Goal: Information Seeking & Learning: Check status

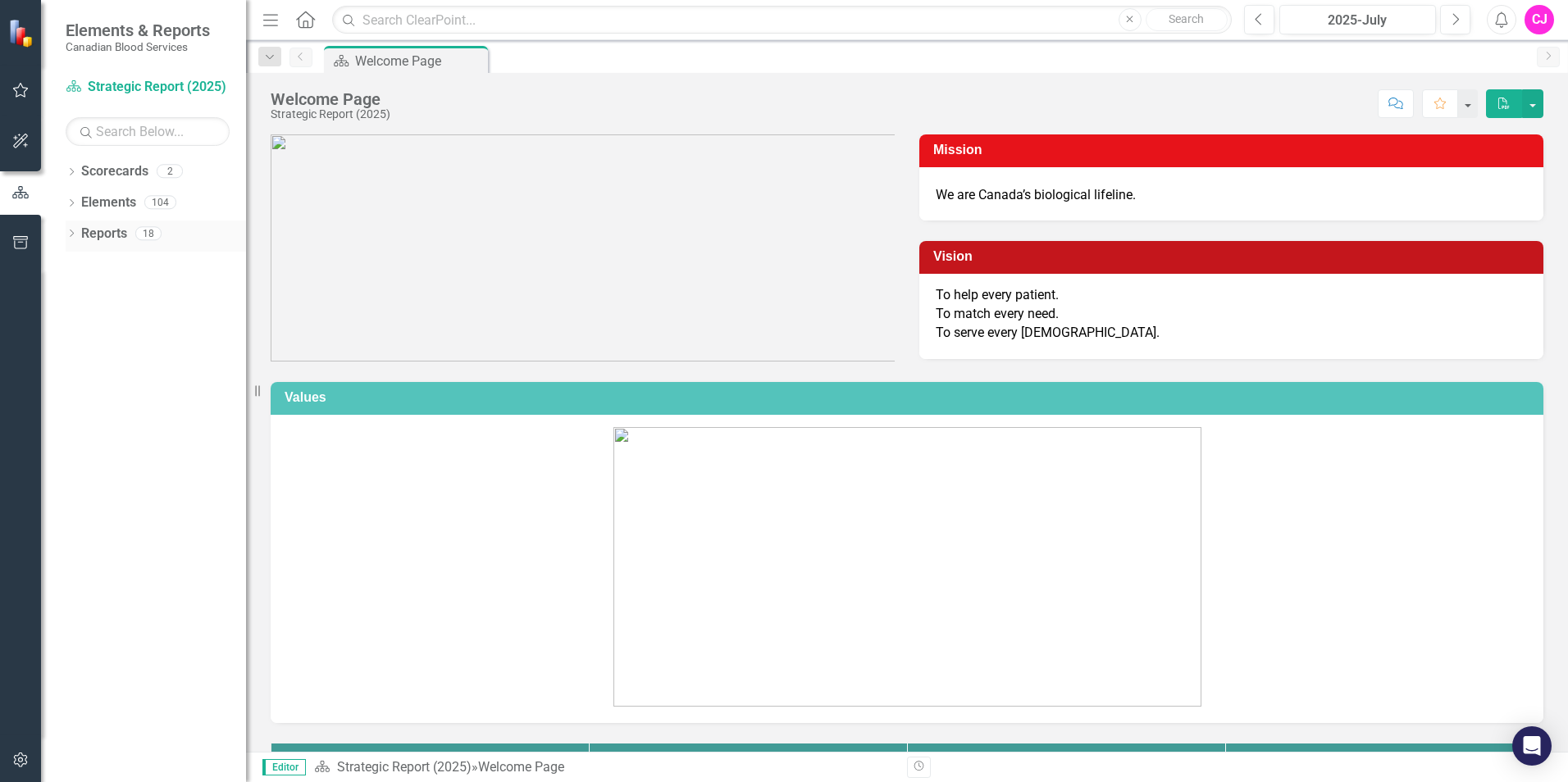
click at [72, 234] on icon "Dropdown" at bounding box center [72, 234] width 12 height 9
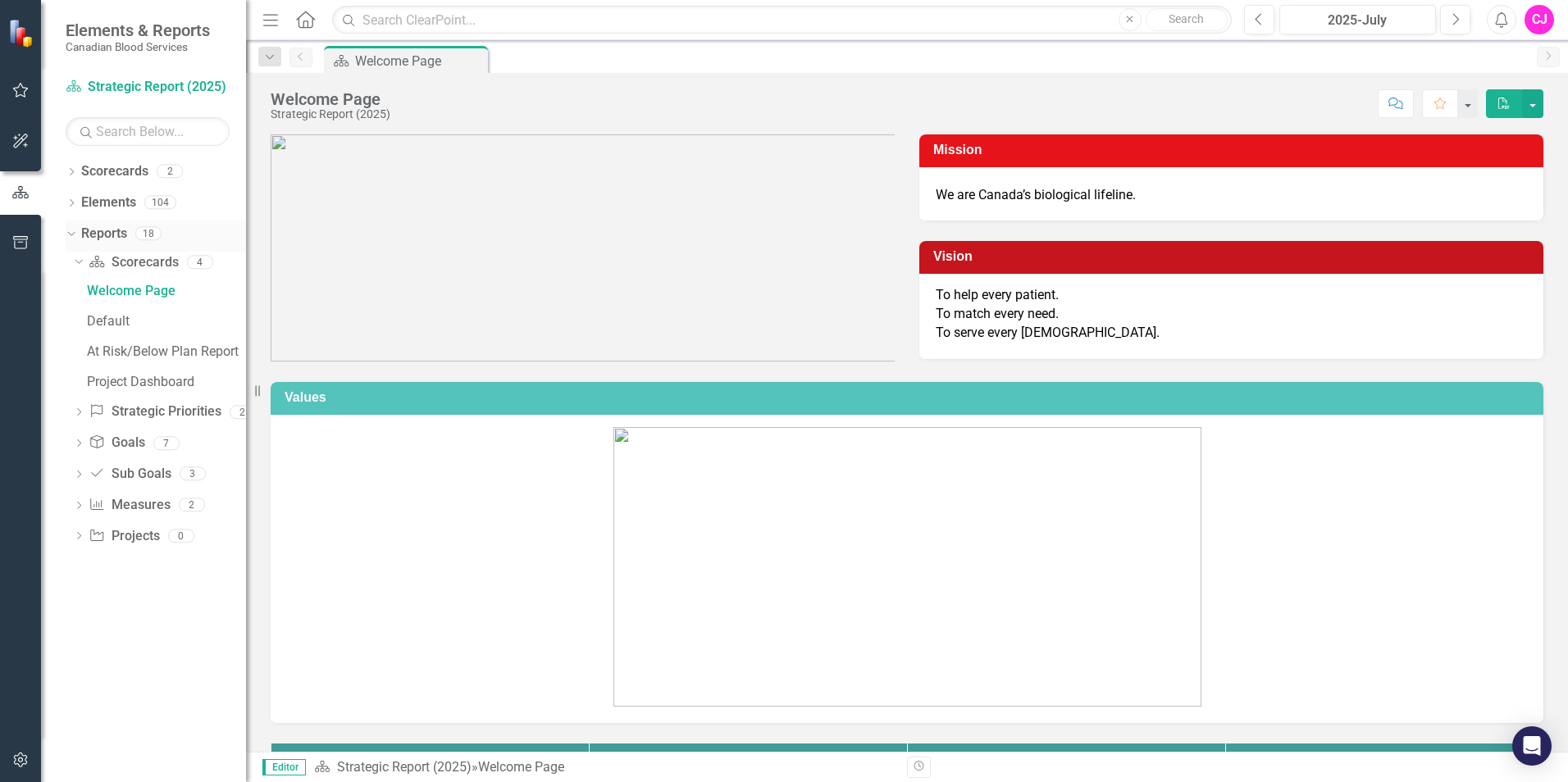
click at [72, 234] on icon at bounding box center [70, 233] width 7 height 4
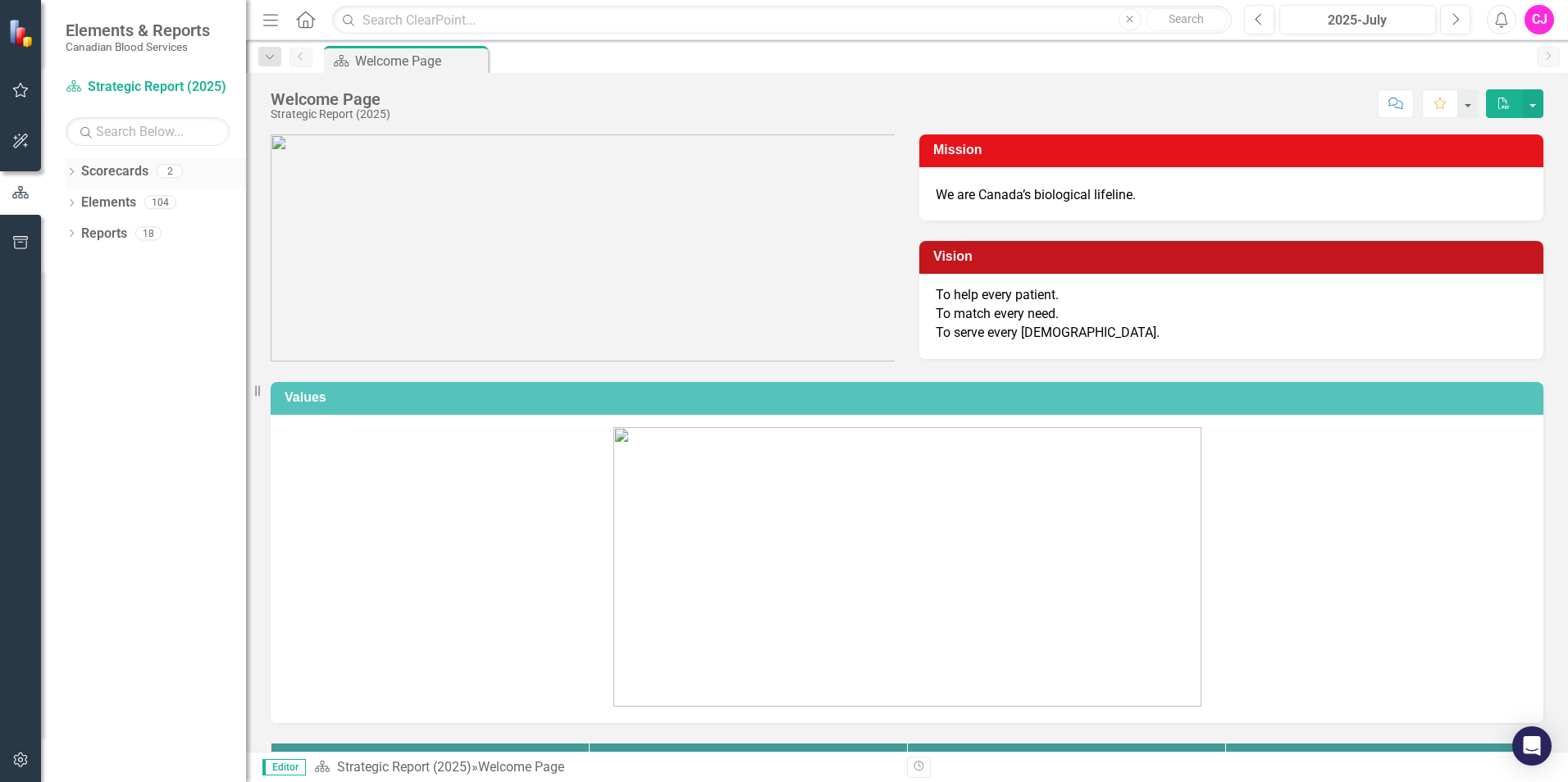
click at [74, 167] on div "Dropdown" at bounding box center [72, 173] width 12 height 14
click at [132, 234] on link "Operational Report" at bounding box center [168, 233] width 155 height 19
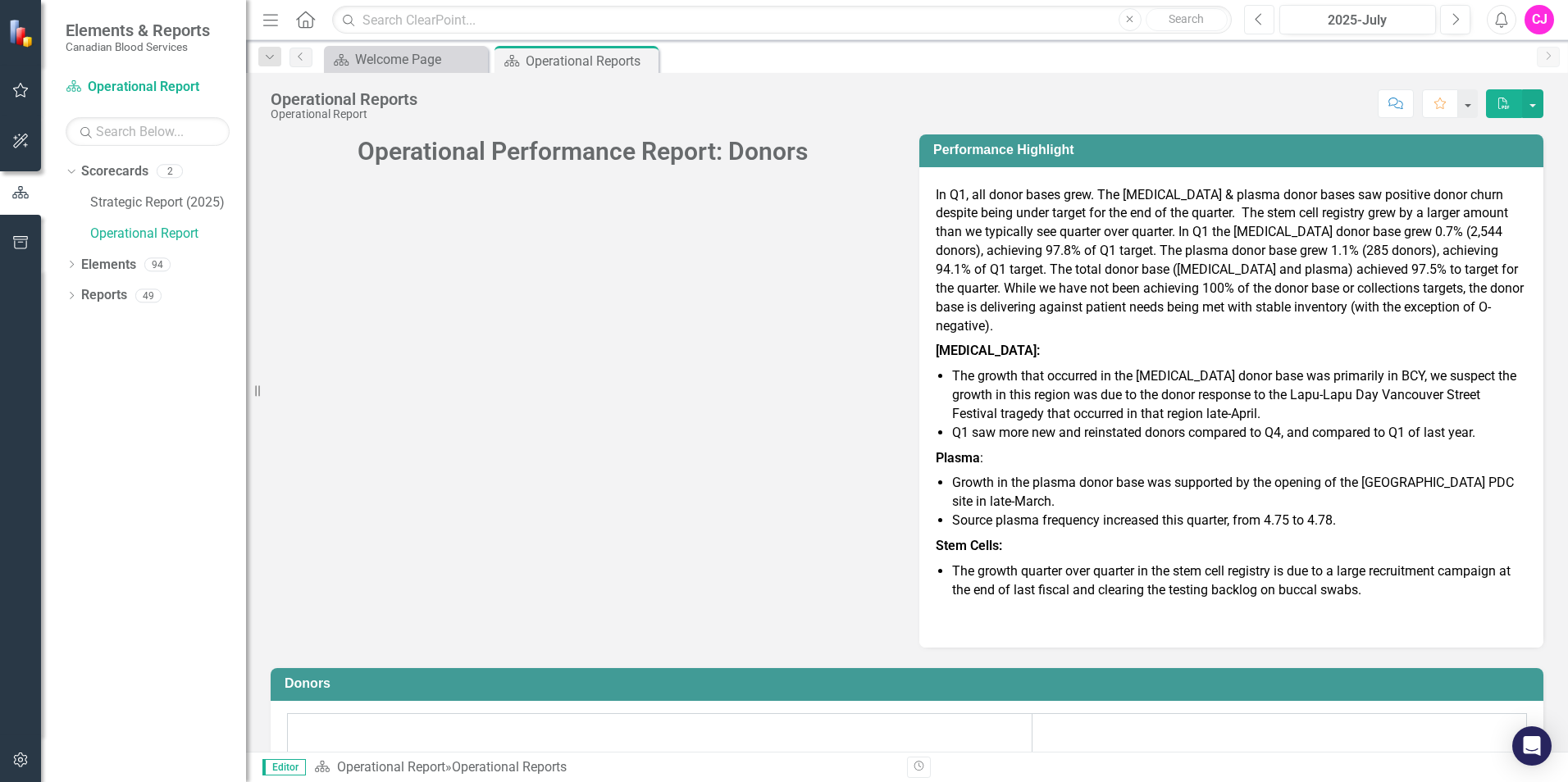
click at [1261, 16] on icon "Previous" at bounding box center [1258, 19] width 9 height 15
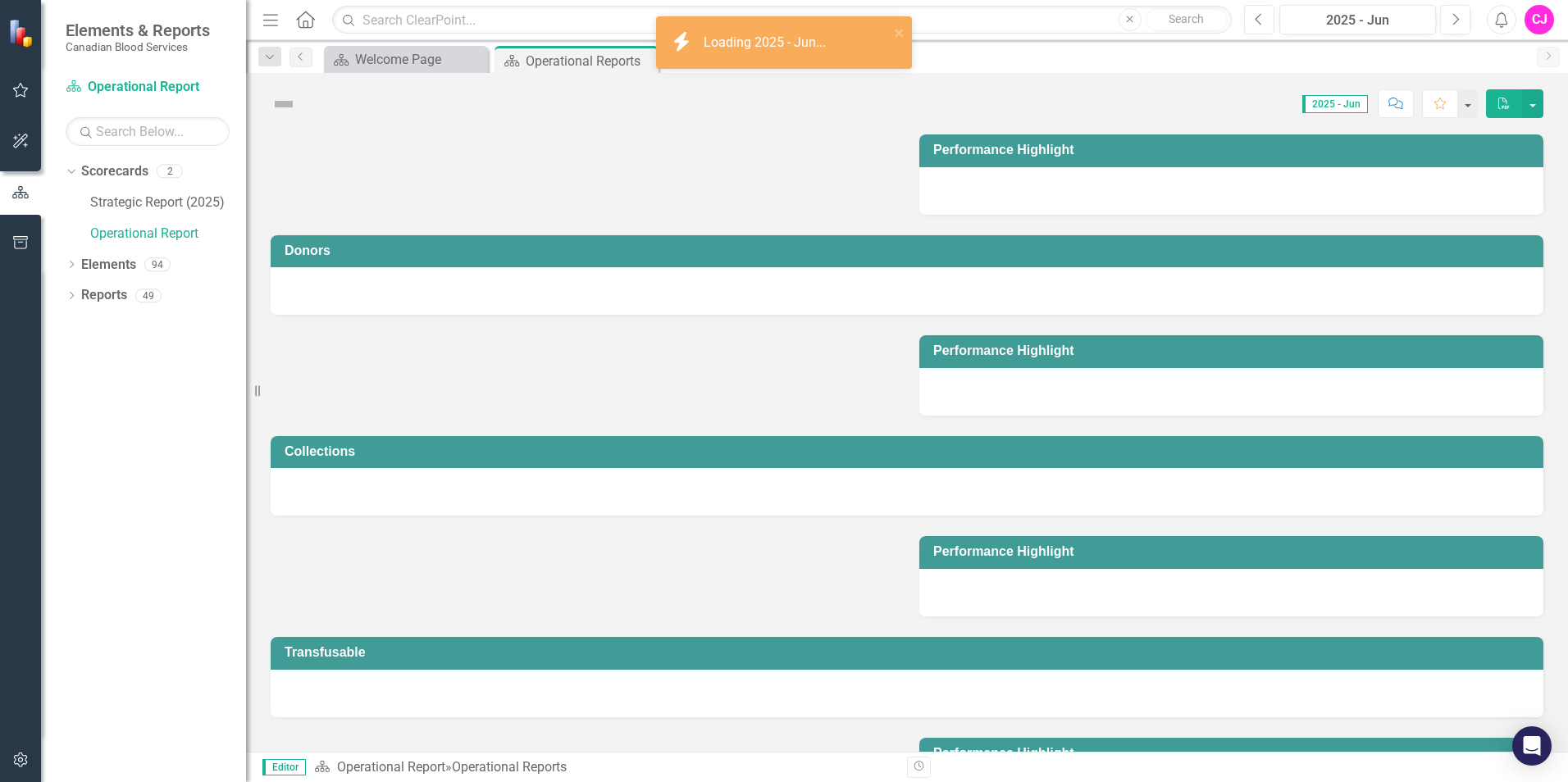
click at [1261, 16] on icon "Previous" at bounding box center [1258, 19] width 9 height 15
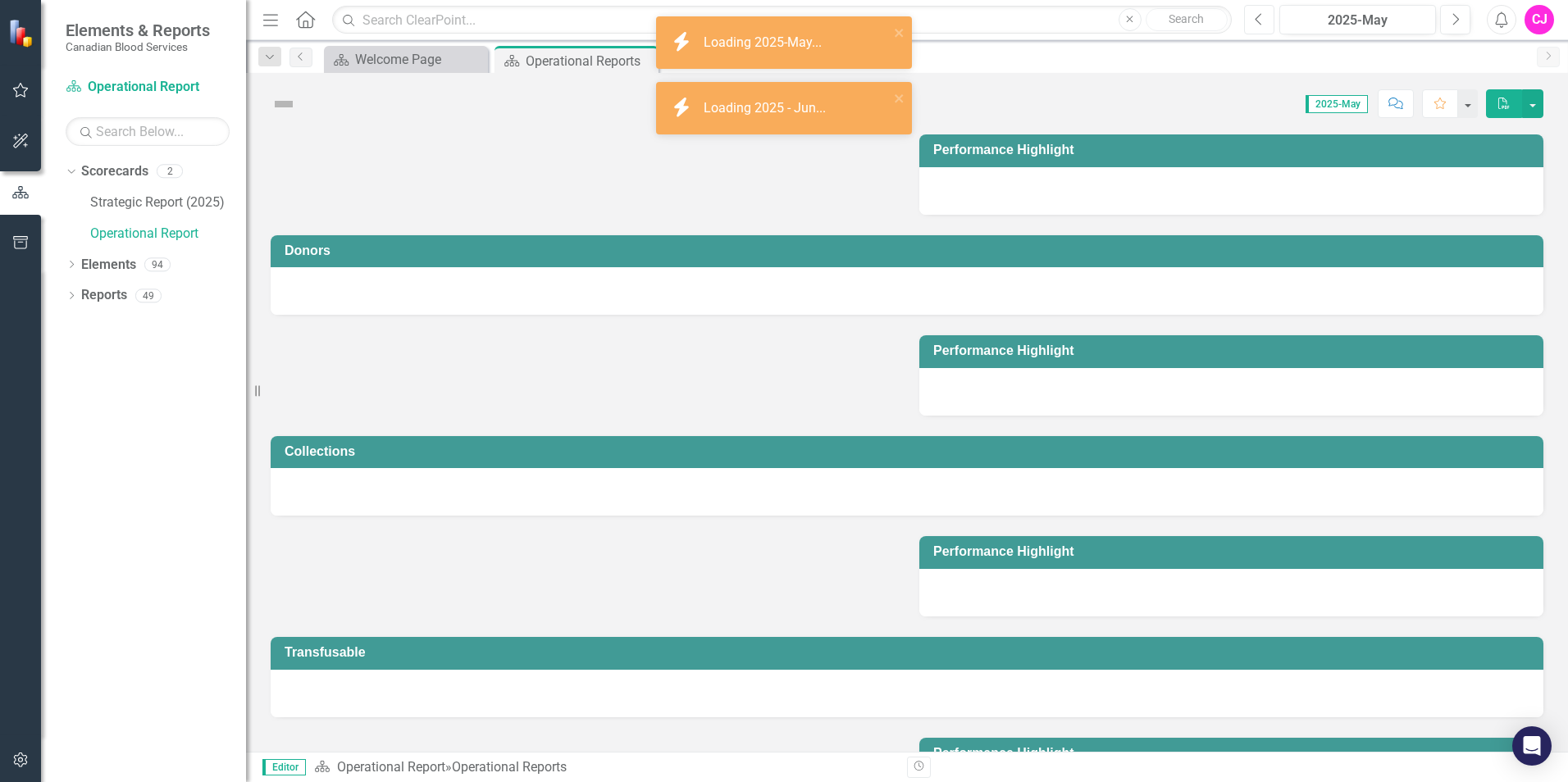
click at [1261, 16] on icon "Previous" at bounding box center [1258, 19] width 9 height 15
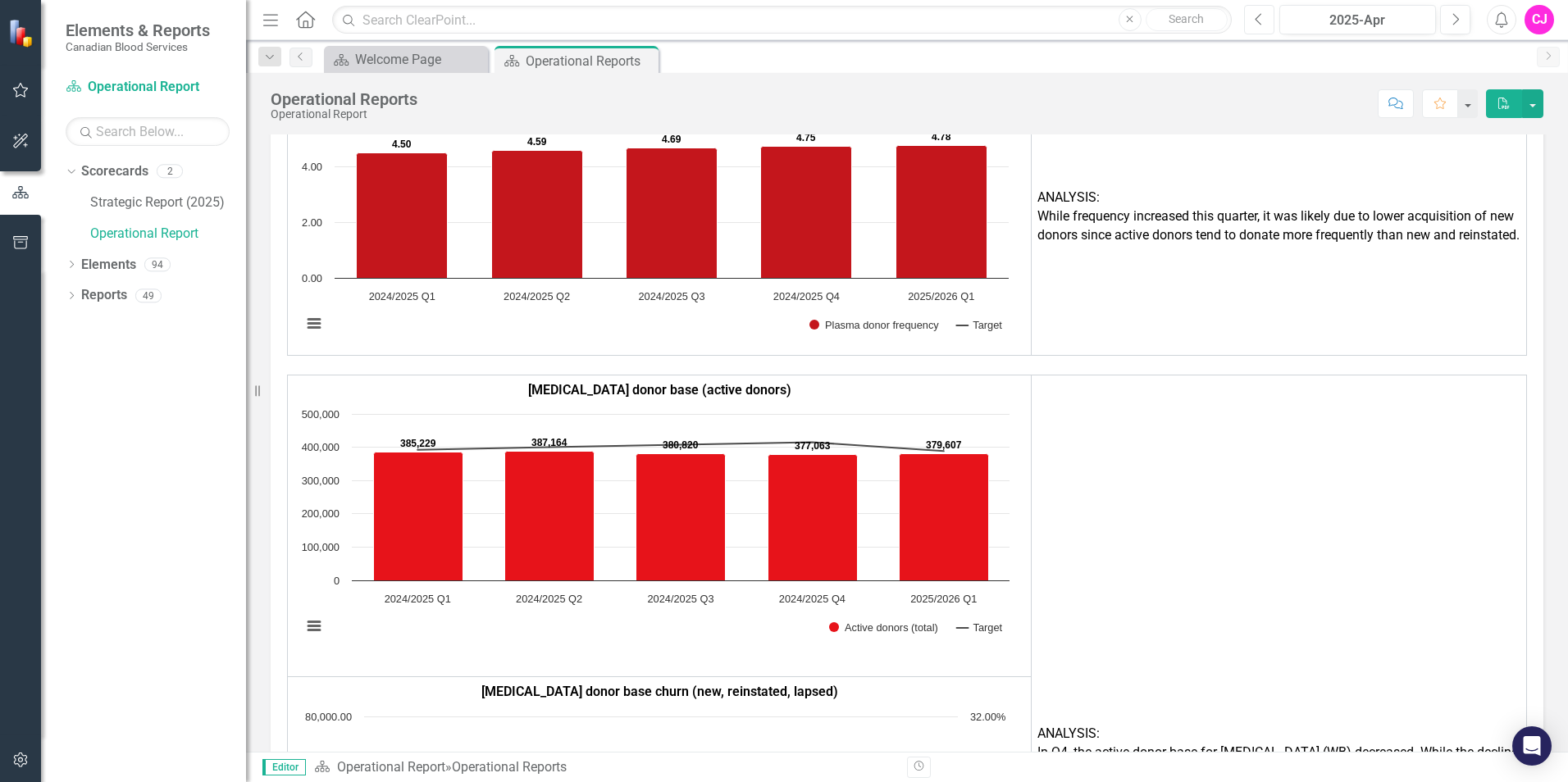
scroll to position [3198, 0]
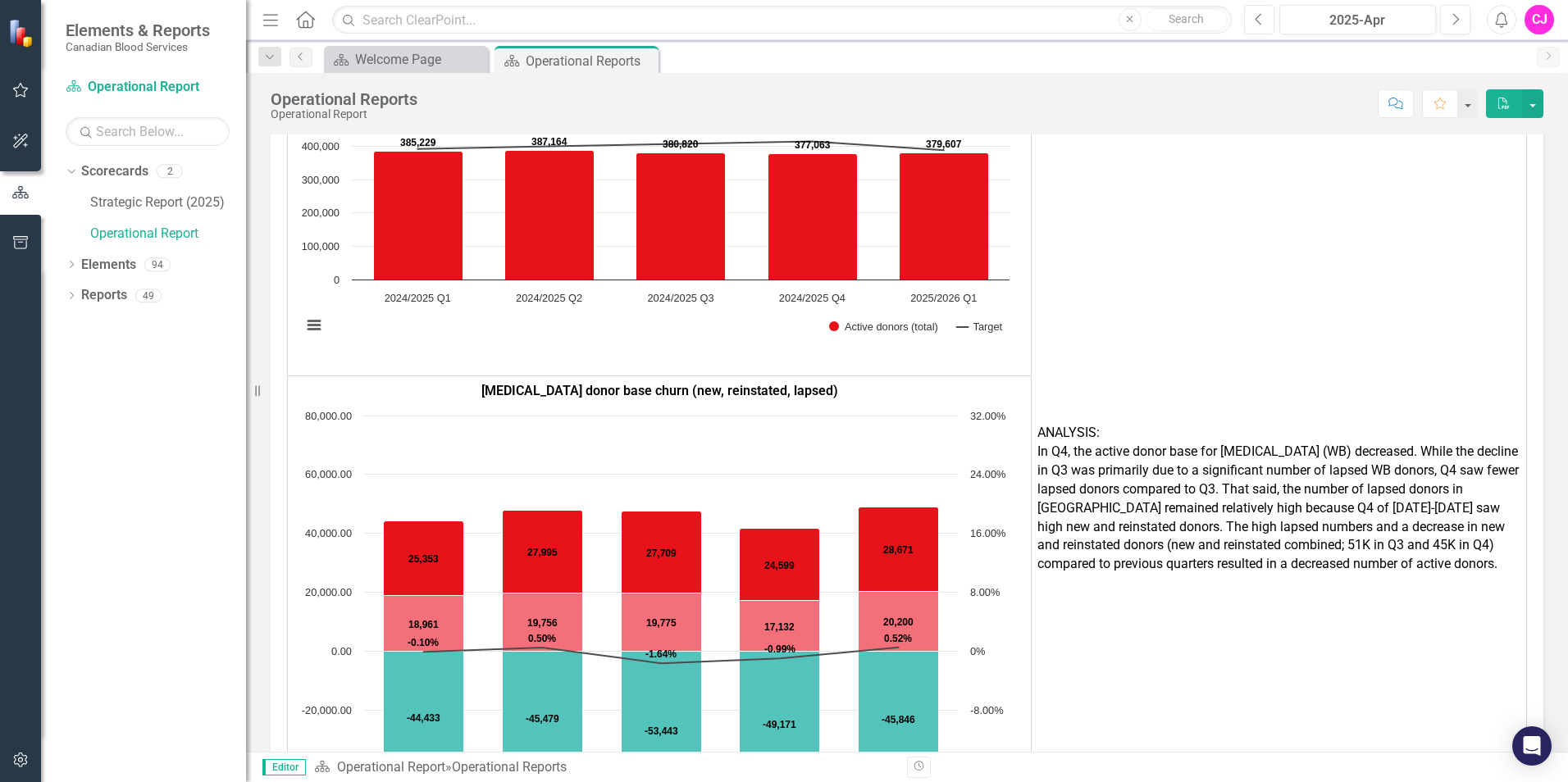
click at [1254, 26] on icon "Previous" at bounding box center [1258, 19] width 9 height 15
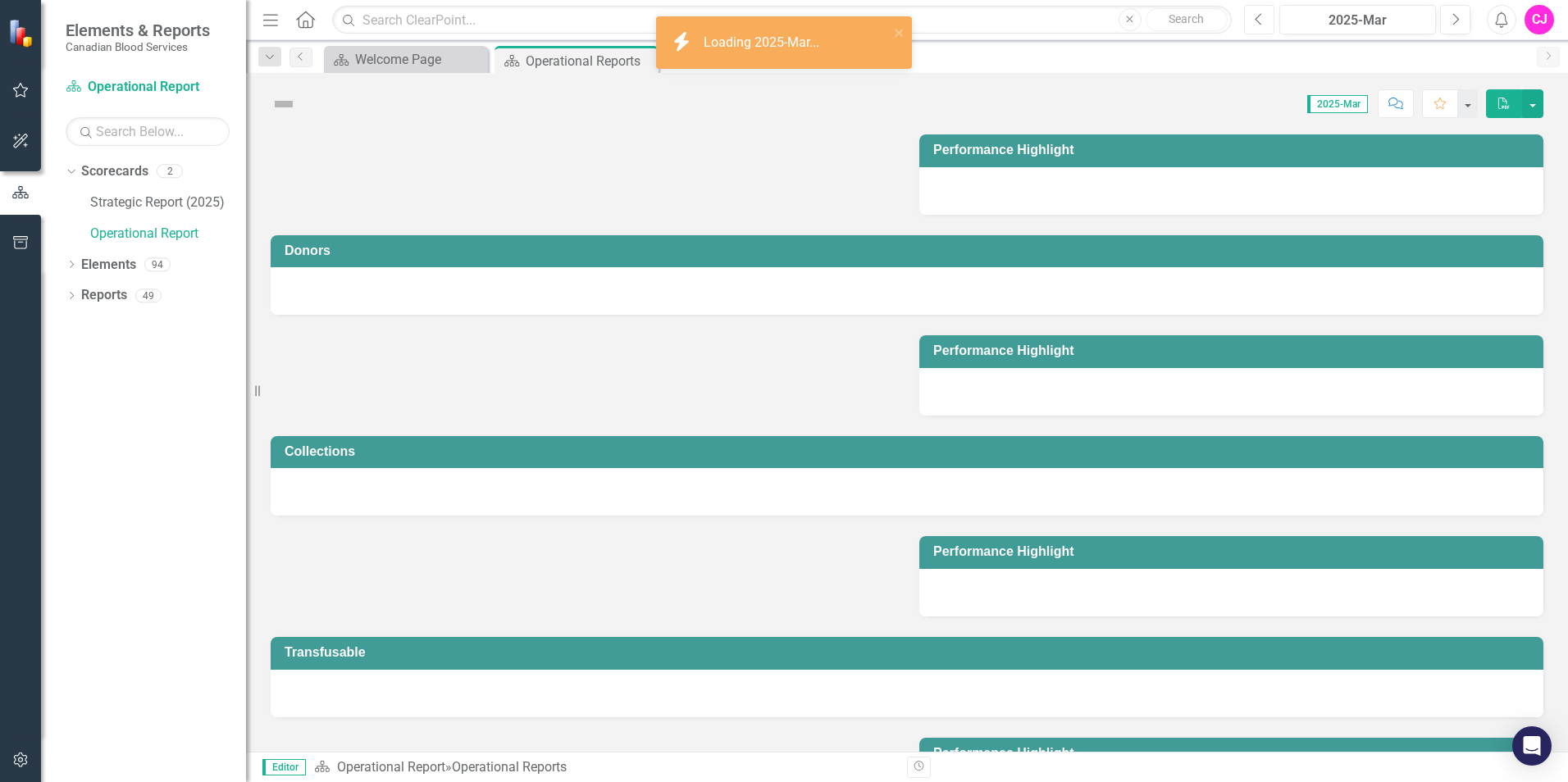
click at [1253, 24] on button "Previous" at bounding box center [1258, 20] width 30 height 30
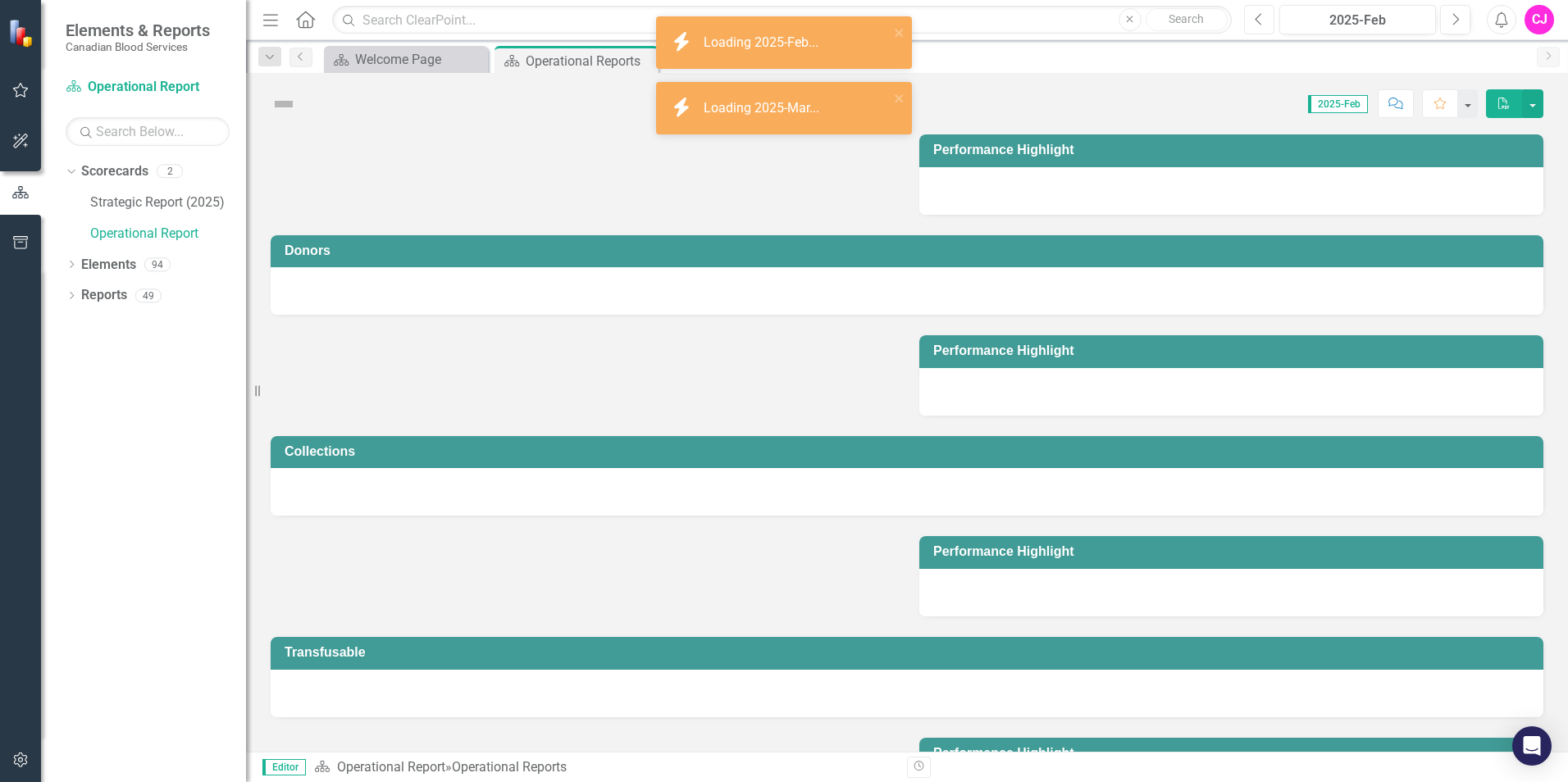
click at [1253, 24] on button "Previous" at bounding box center [1258, 20] width 30 height 30
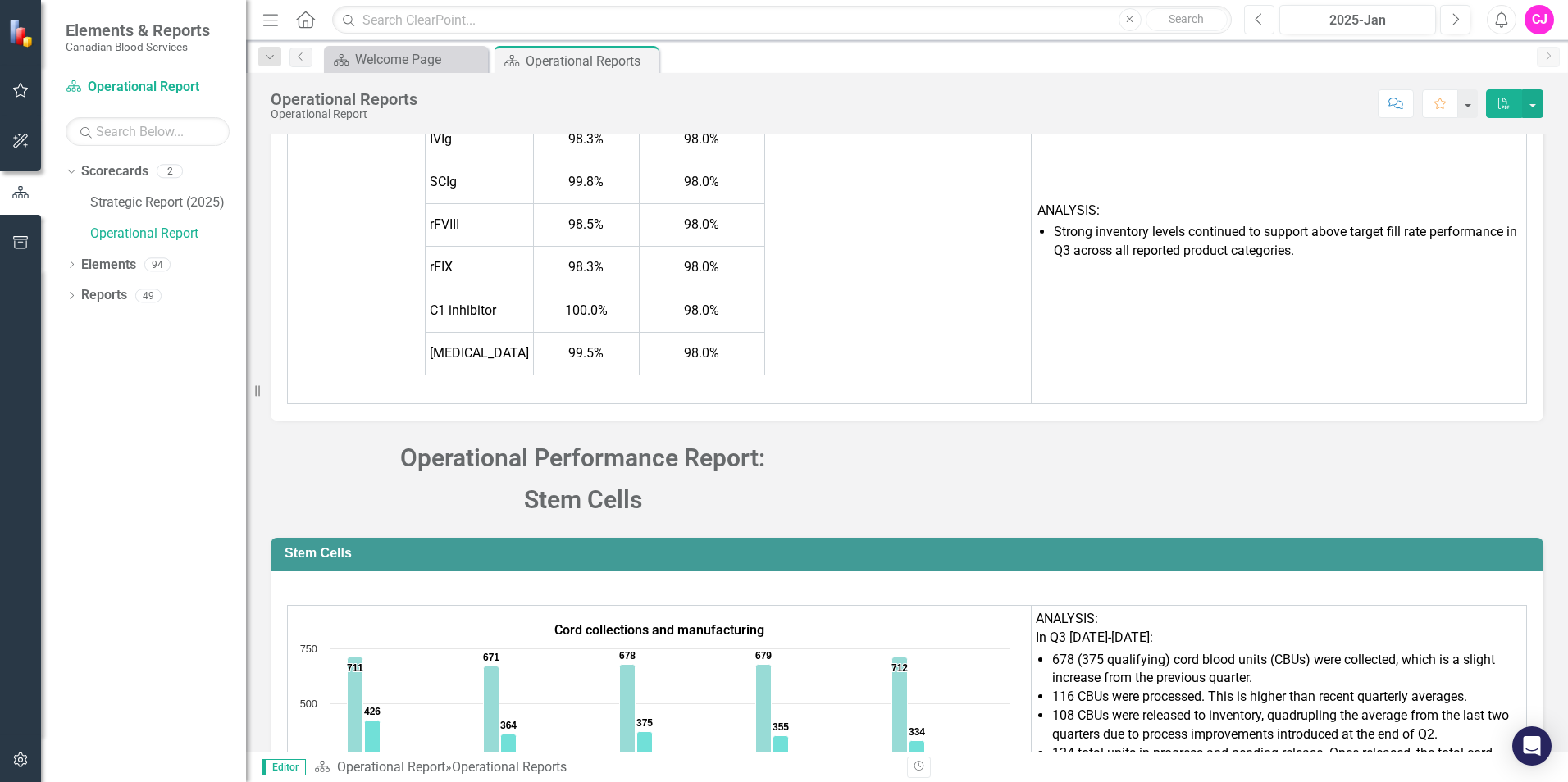
scroll to position [10902, 0]
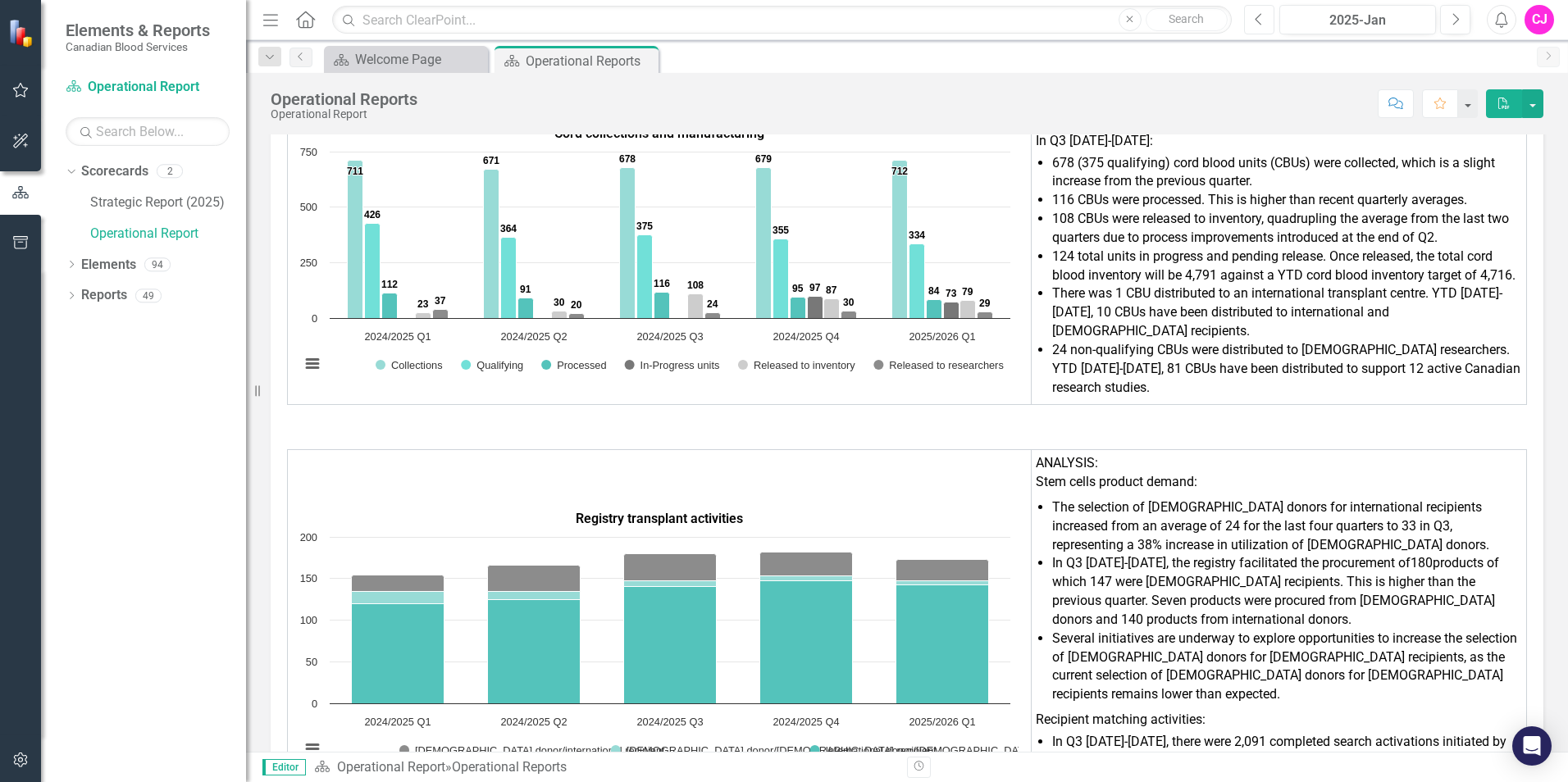
click at [1262, 12] on icon "Previous" at bounding box center [1258, 19] width 9 height 15
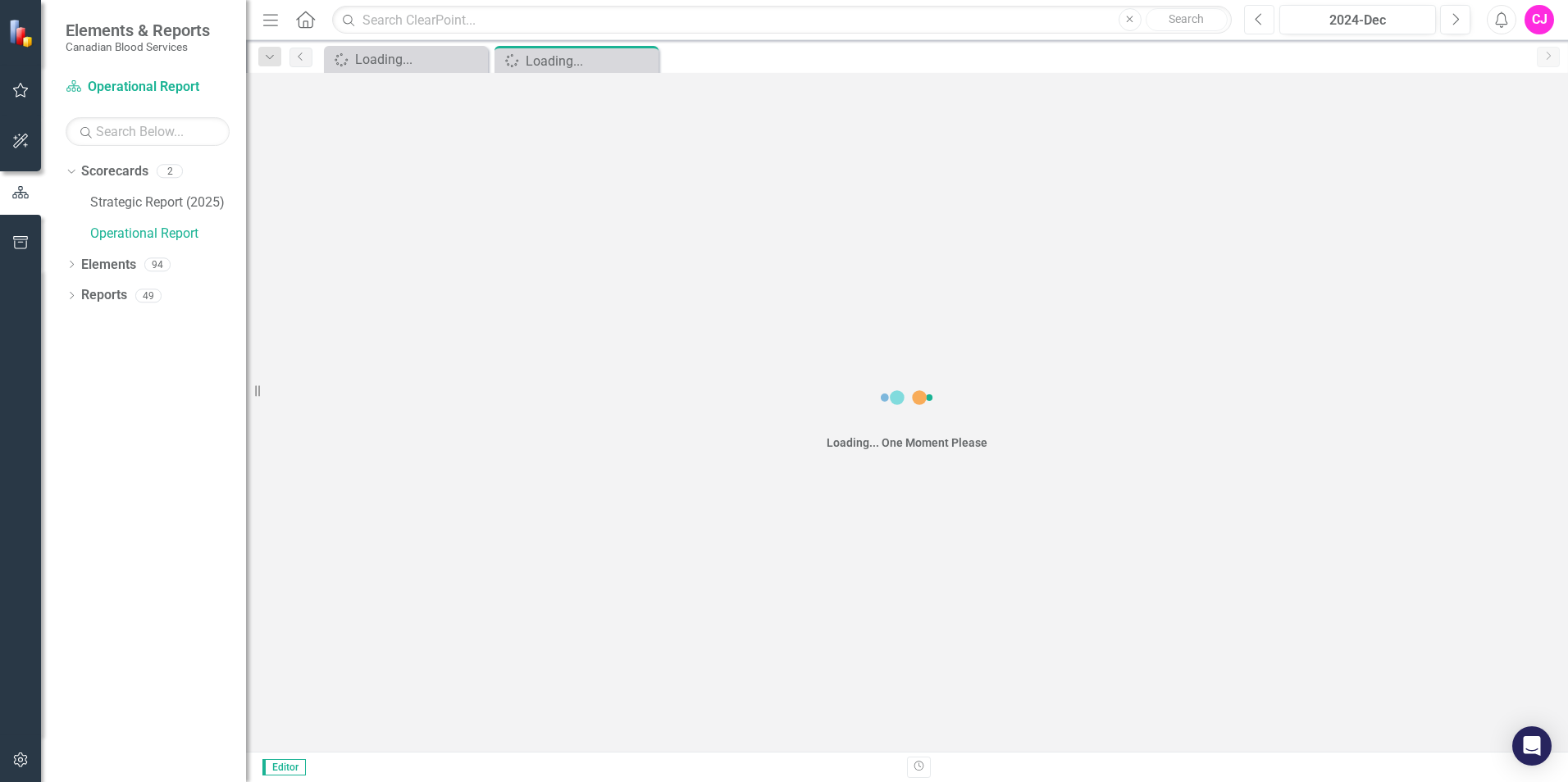
click at [1262, 12] on icon "Previous" at bounding box center [1258, 19] width 9 height 15
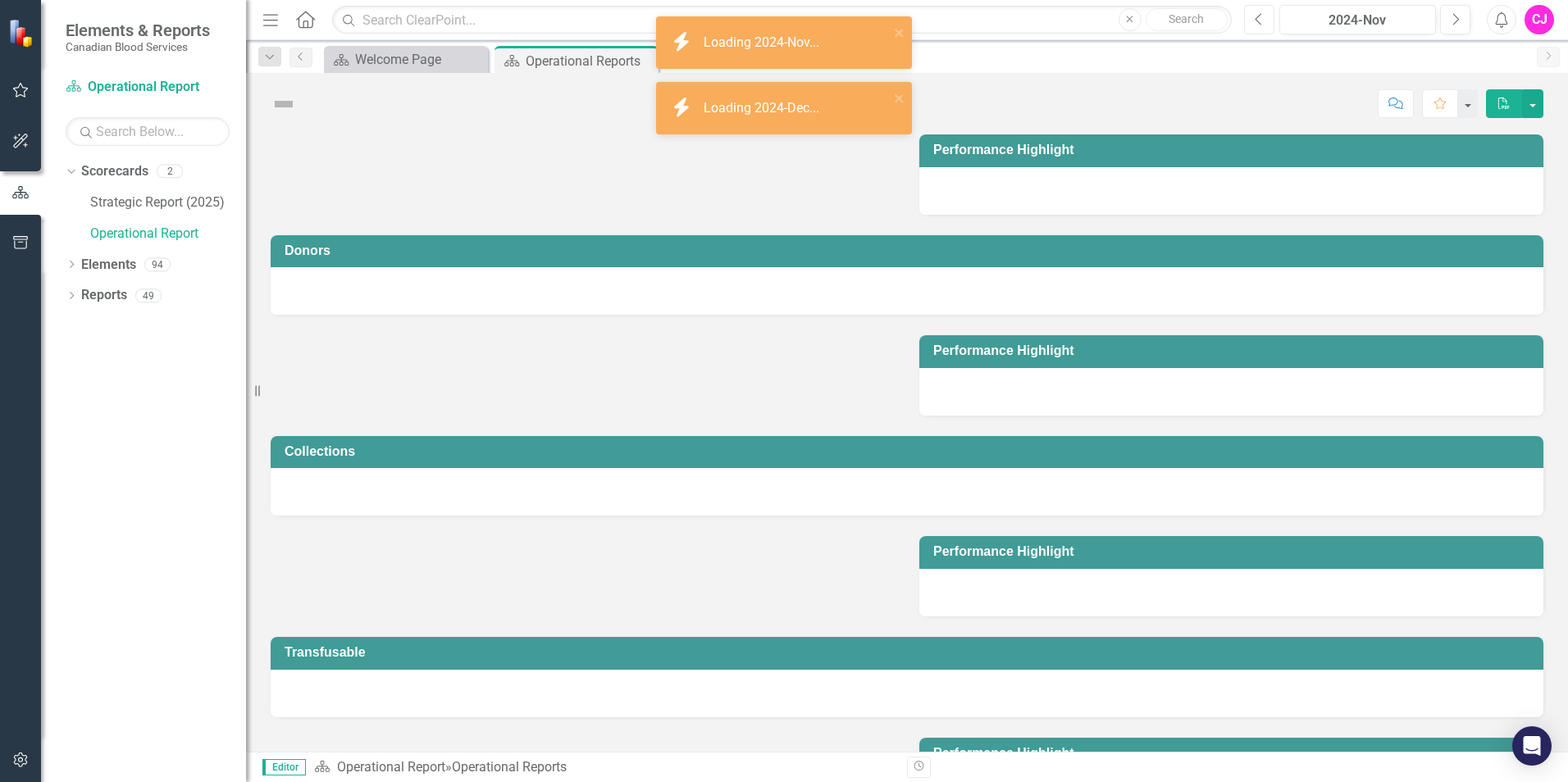
click at [1262, 12] on icon "Previous" at bounding box center [1258, 19] width 9 height 15
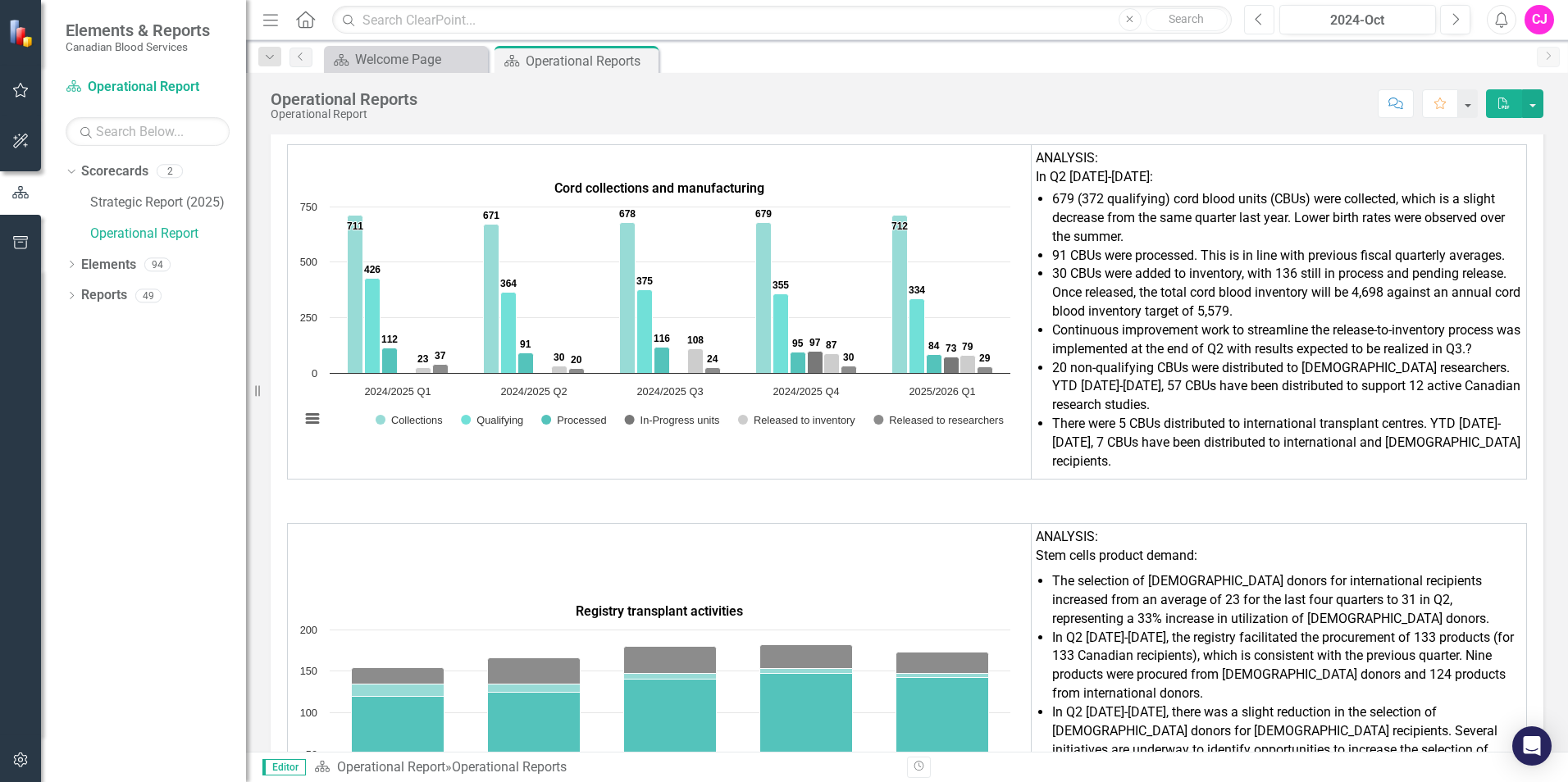
scroll to position [10082, 0]
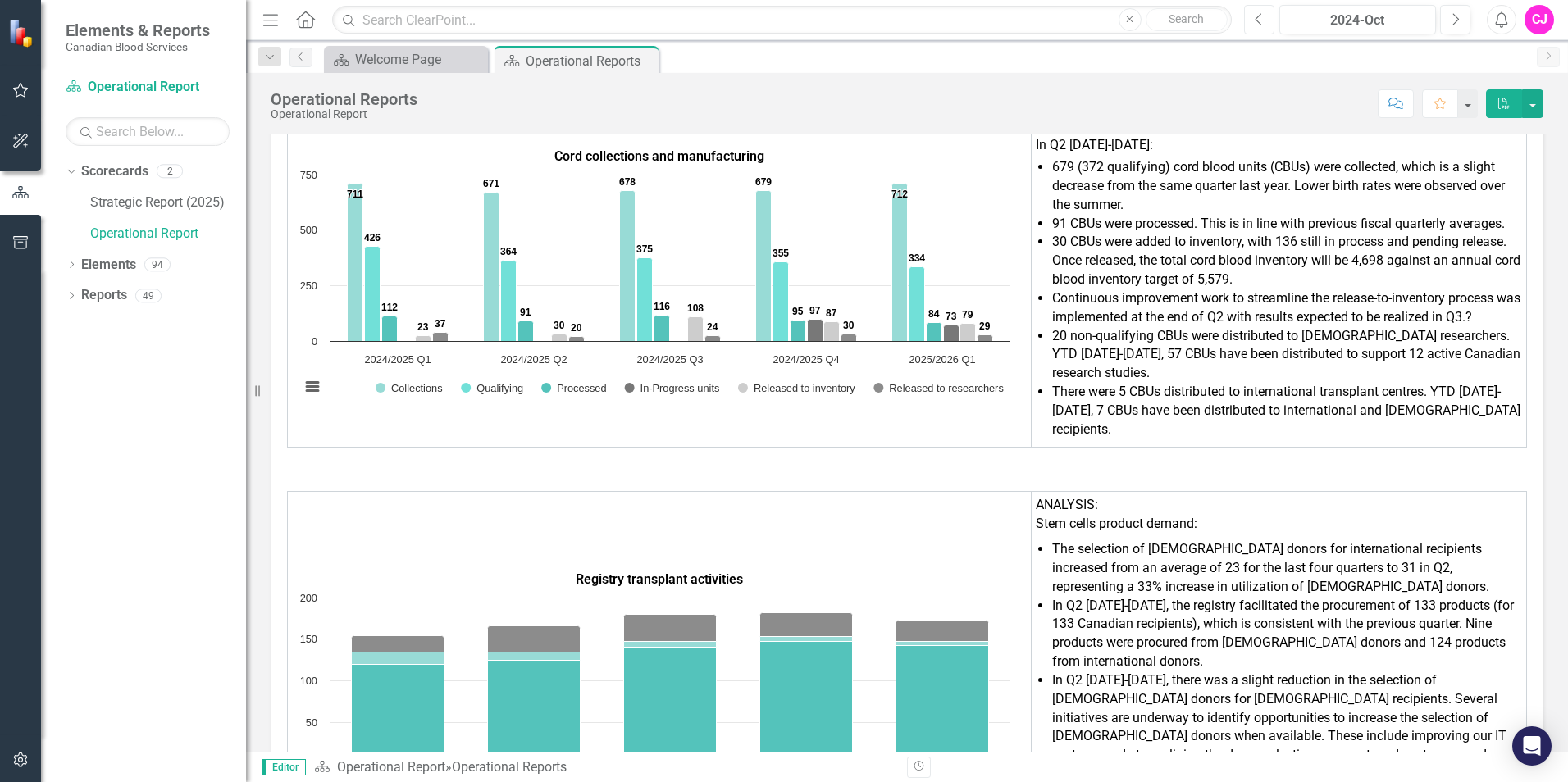
click at [1256, 16] on icon "Previous" at bounding box center [1258, 19] width 9 height 15
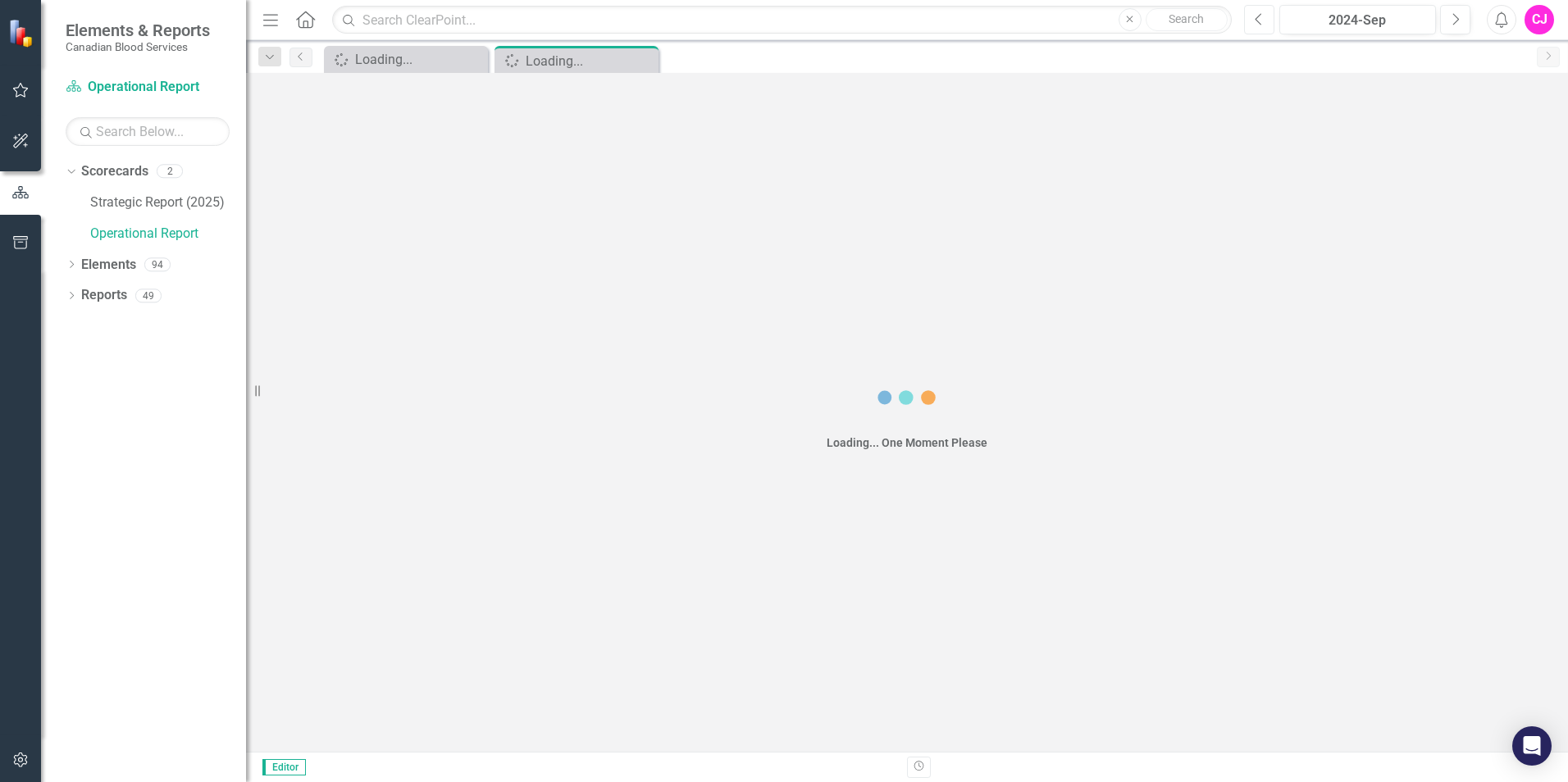
click at [1256, 16] on icon "Previous" at bounding box center [1258, 19] width 9 height 15
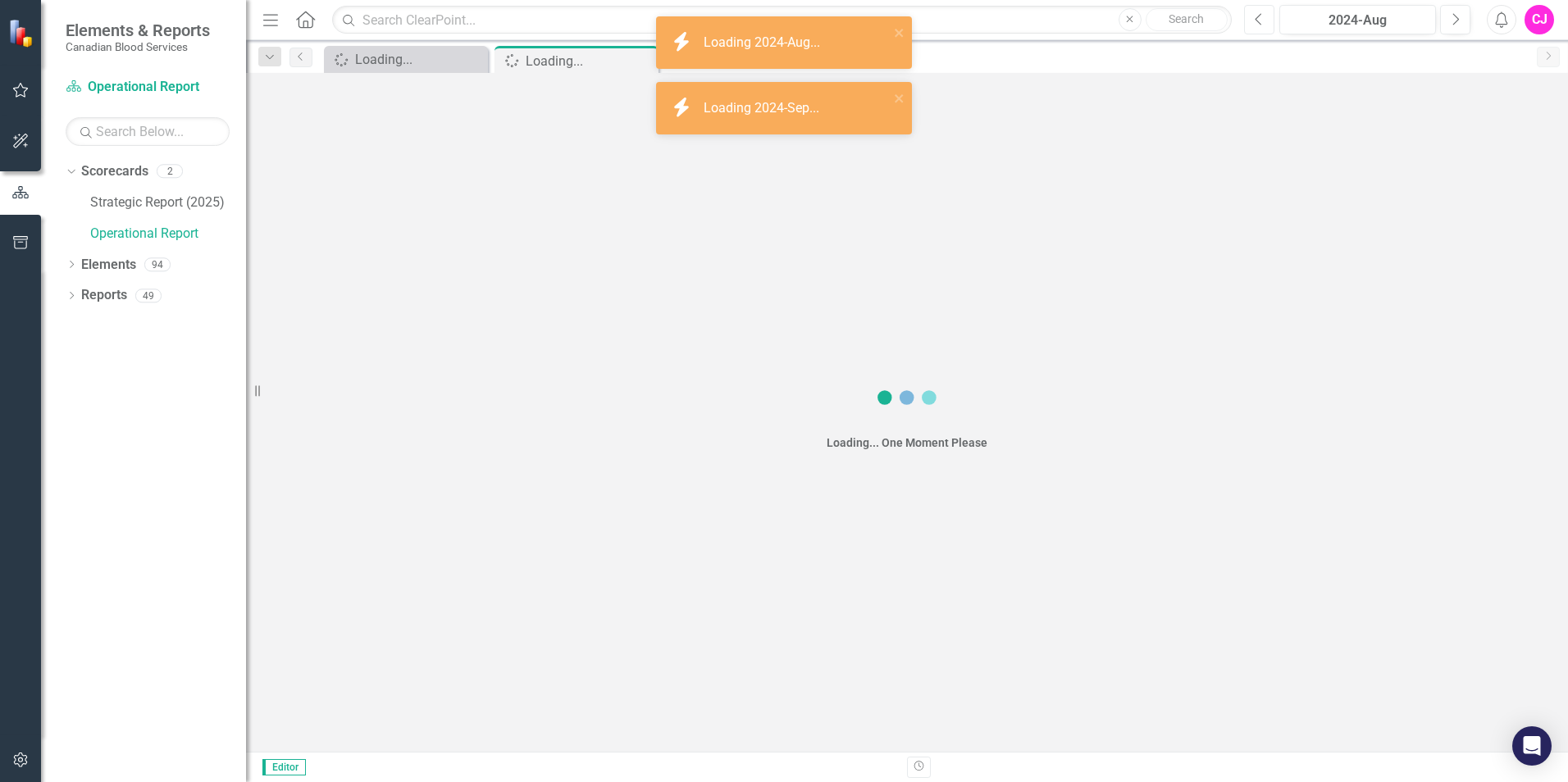
click at [1256, 16] on icon "Previous" at bounding box center [1258, 19] width 9 height 15
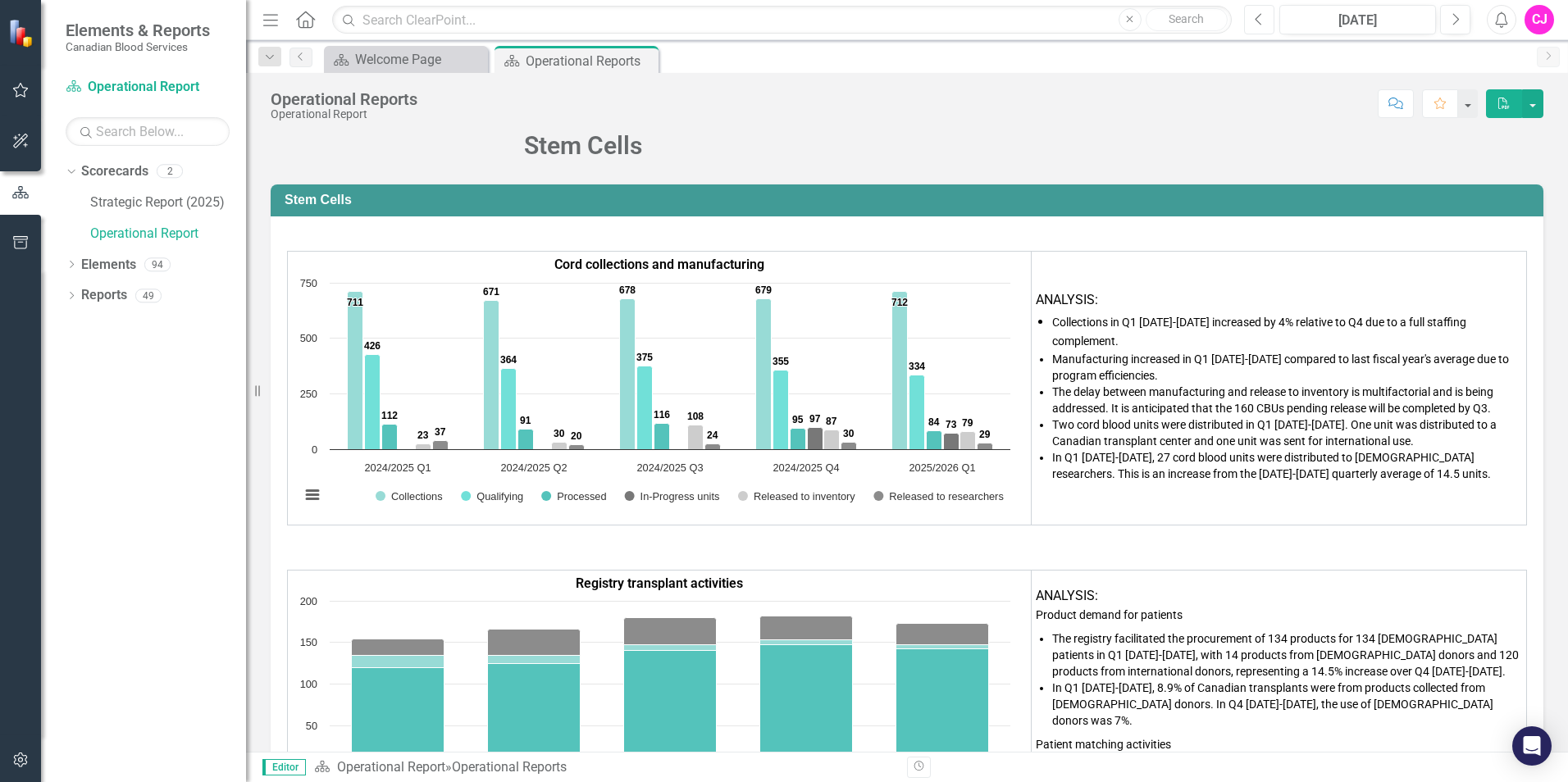
scroll to position [9335, 0]
